Goal: Information Seeking & Learning: Learn about a topic

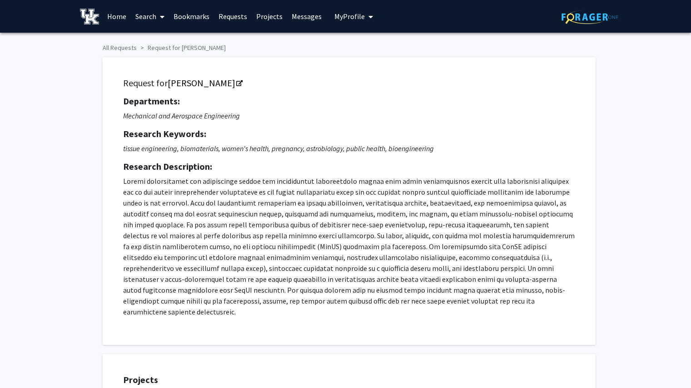
click at [158, 15] on span at bounding box center [160, 17] width 8 height 32
click at [161, 53] on span "Students" at bounding box center [158, 60] width 55 height 18
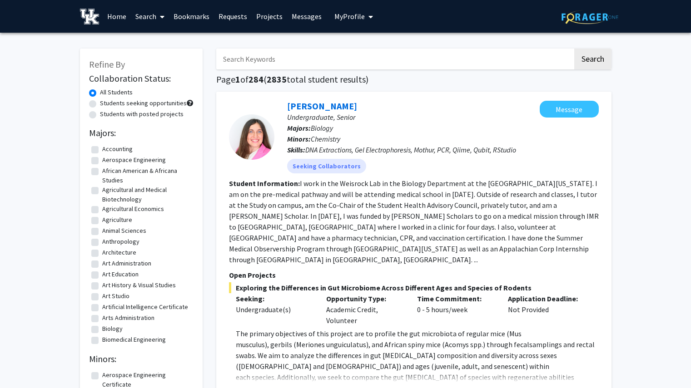
click at [151, 13] on link "Search" at bounding box center [150, 16] width 38 height 32
click at [151, 41] on span "Faculty/Staff" at bounding box center [164, 42] width 67 height 18
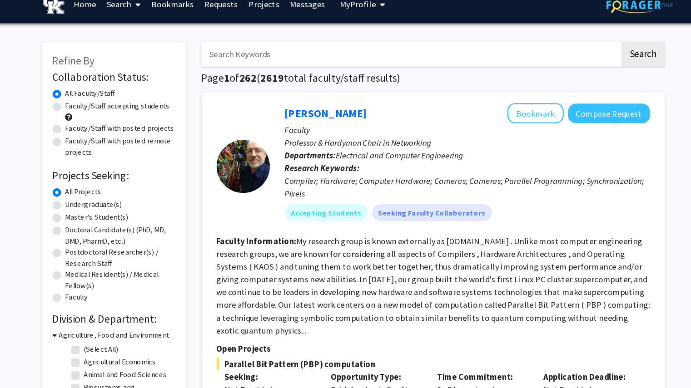
click at [100, 188] on label "Undergraduate(s)" at bounding box center [124, 188] width 48 height 10
click at [100, 188] on input "Undergraduate(s)" at bounding box center [103, 186] width 6 height 6
radio input "true"
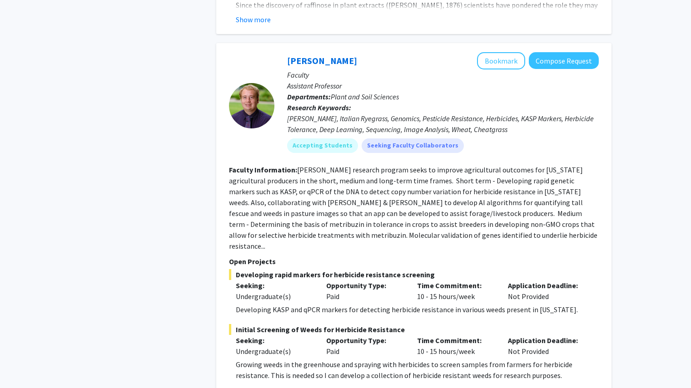
scroll to position [4331, 0]
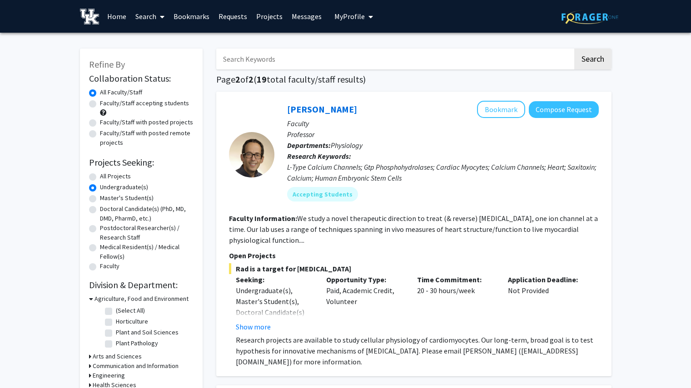
click at [100, 102] on label "Faculty/Staff accepting students" at bounding box center [144, 104] width 89 height 10
click at [100, 102] on input "Faculty/Staff accepting students" at bounding box center [103, 102] width 6 height 6
radio input "true"
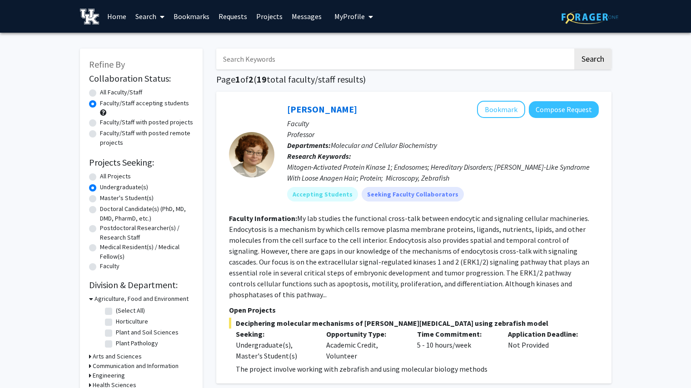
click at [92, 173] on div "All Projects" at bounding box center [141, 177] width 104 height 11
click at [100, 177] on label "All Projects" at bounding box center [115, 177] width 31 height 10
click at [100, 177] on input "All Projects" at bounding box center [103, 175] width 6 height 6
radio input "true"
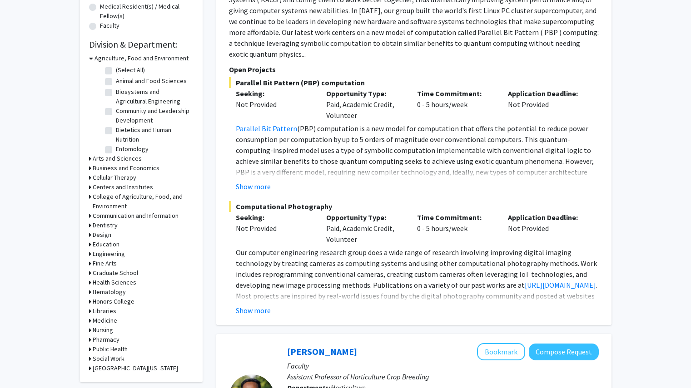
scroll to position [241, 0]
click at [89, 252] on icon at bounding box center [90, 254] width 2 height 10
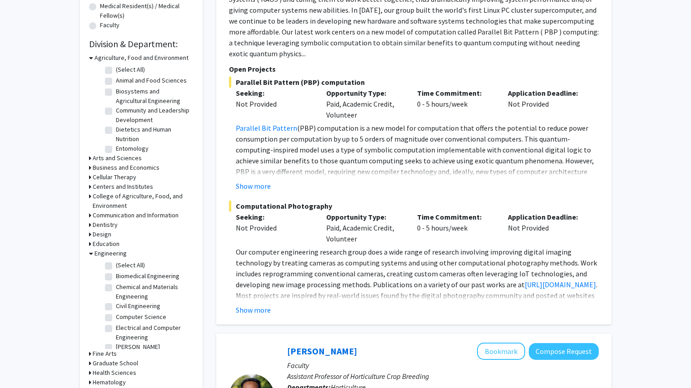
click at [108, 283] on fg-checkbox "Chemical and Materials Engineering Chemical and Materials Engineering" at bounding box center [148, 291] width 86 height 19
click at [116, 289] on label "Chemical and Materials Engineering" at bounding box center [153, 291] width 75 height 19
click at [116, 288] on input "Chemical and Materials Engineering" at bounding box center [119, 285] width 6 height 6
checkbox input "true"
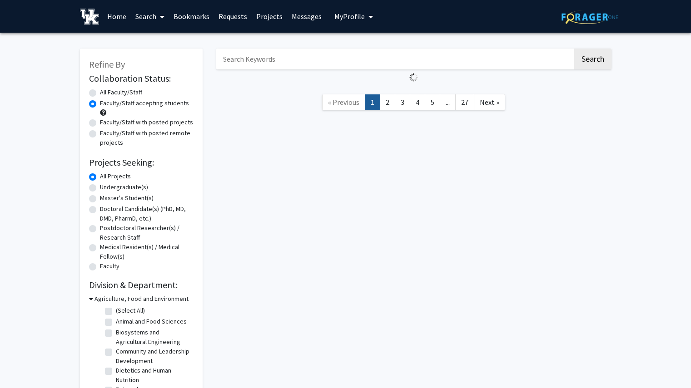
click at [100, 91] on label "All Faculty/Staff" at bounding box center [121, 93] width 42 height 10
click at [100, 91] on input "All Faculty/Staff" at bounding box center [103, 91] width 6 height 6
radio input "true"
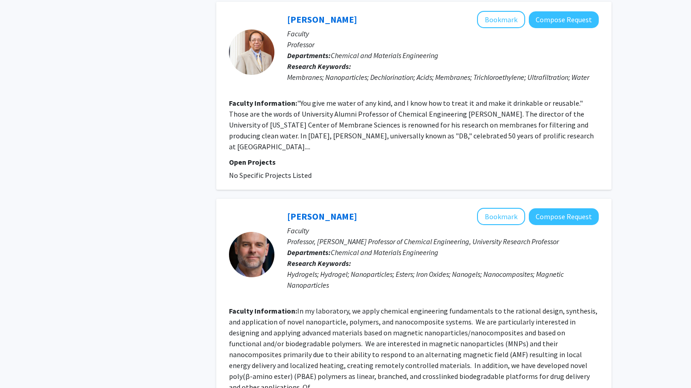
scroll to position [1878, 0]
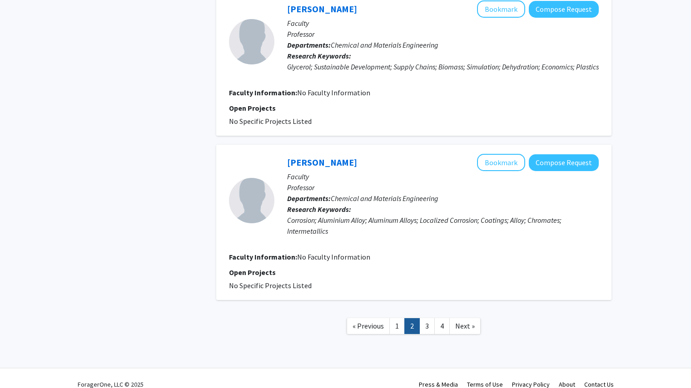
scroll to position [1471, 0]
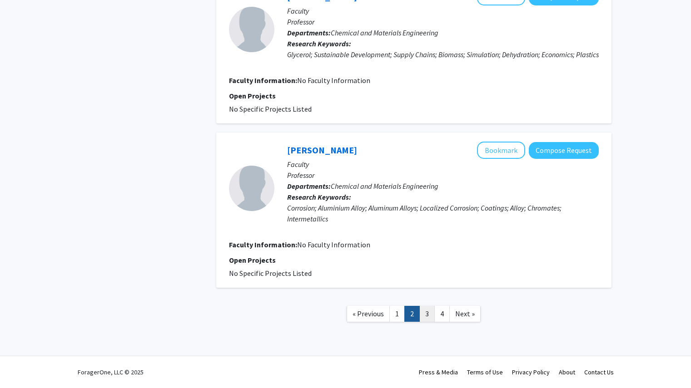
click at [428, 314] on link "3" at bounding box center [426, 314] width 15 height 16
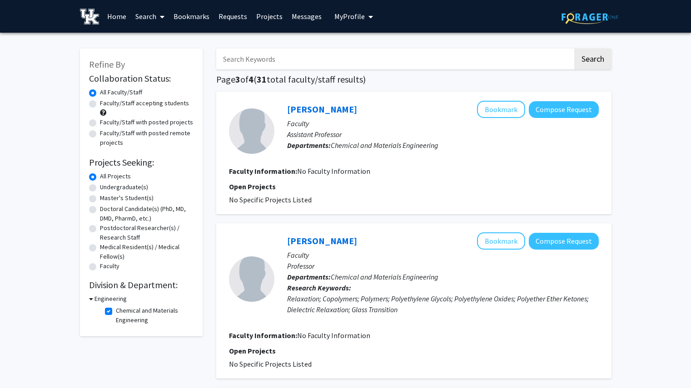
click at [114, 187] on label "Undergraduate(s)" at bounding box center [124, 188] width 48 height 10
click at [106, 187] on input "Undergraduate(s)" at bounding box center [103, 186] width 6 height 6
radio input "true"
